Goal: Task Accomplishment & Management: Use online tool/utility

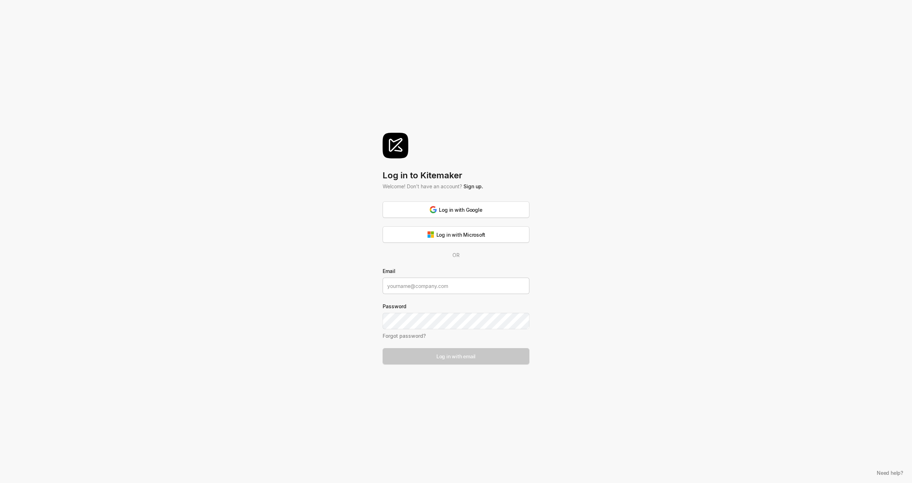
click at [47, 0] on input at bounding box center [456, 286] width 147 height 16
type input "[EMAIL_ADDRESS][DOMAIN_NAME]"
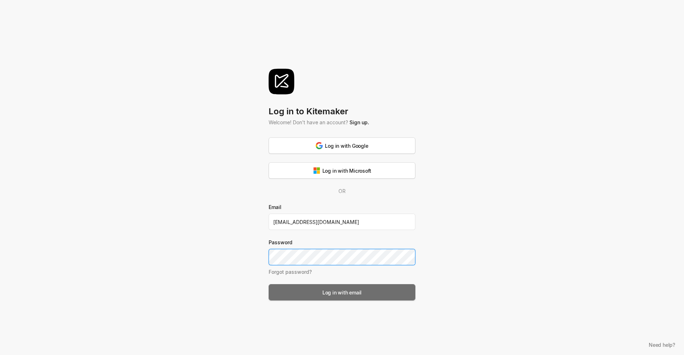
click at [47, 0] on div "Log in with email" at bounding box center [341, 292] width 39 height 7
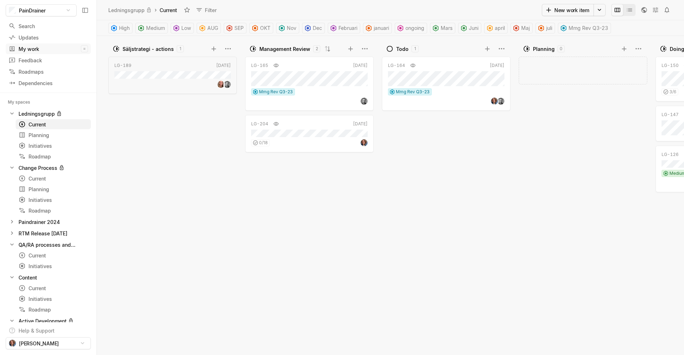
click at [17, 0] on div at bounding box center [14, 48] width 10 height 7
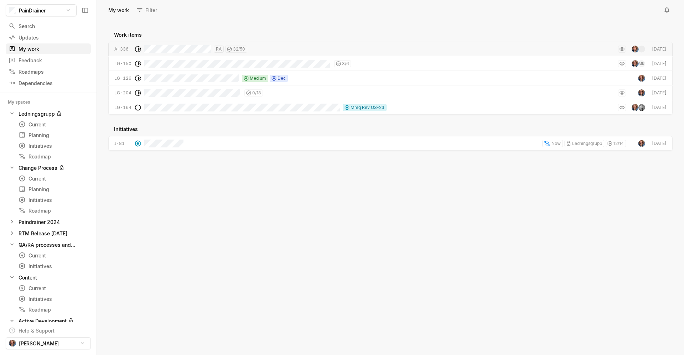
scroll to position [333, 585]
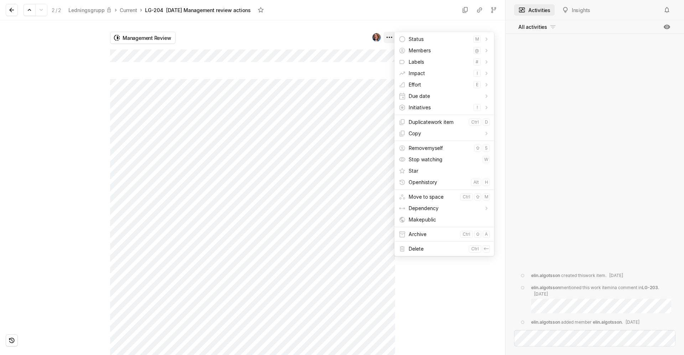
click at [47, 0] on html "PainDrainer Search / Updates g then u My work = Feedback g then f Roadmaps g th…" at bounding box center [342, 177] width 684 height 355
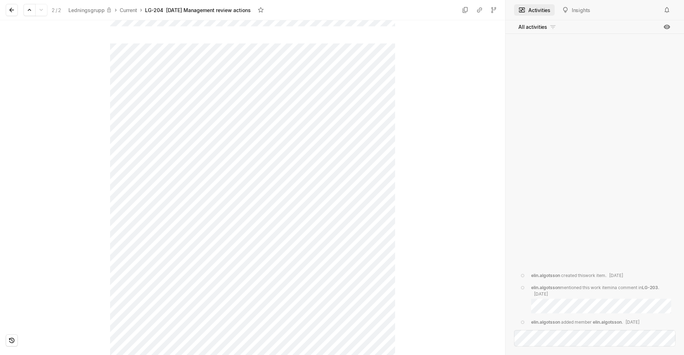
scroll to position [71, 0]
drag, startPoint x: 6, startPoint y: 0, endPoint x: 431, endPoint y: 100, distance: 436.7
click at [47, 0] on div at bounding box center [450, 116] width 110 height 335
click at [47, 0] on button "Insights" at bounding box center [576, 9] width 37 height 11
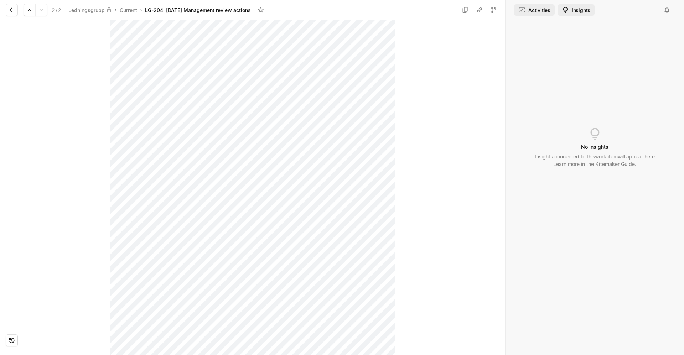
click at [47, 0] on button "Activities" at bounding box center [534, 9] width 41 height 11
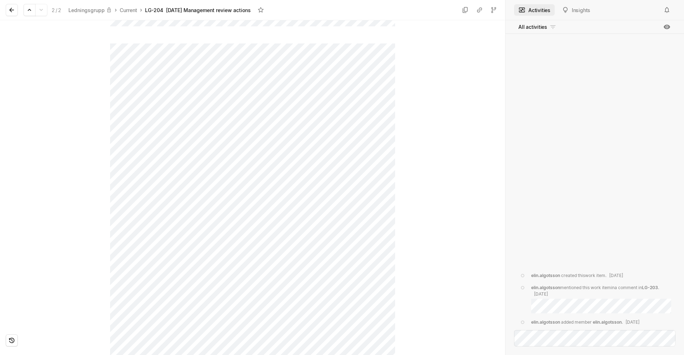
scroll to position [0, 0]
click at [47, 0] on html "PainDrainer Search / Updates g then u My work = Feedback g then f Roadmaps g th…" at bounding box center [342, 177] width 684 height 355
click at [11, 0] on icon at bounding box center [11, 9] width 7 height 7
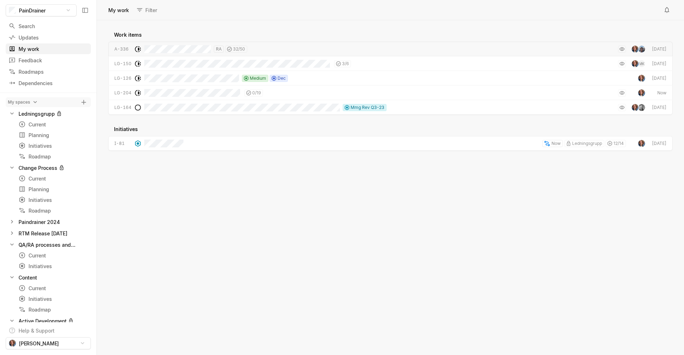
scroll to position [333, 585]
click at [30, 0] on div "Updates" at bounding box center [35, 37] width 53 height 7
